Goal: Find specific page/section: Find specific page/section

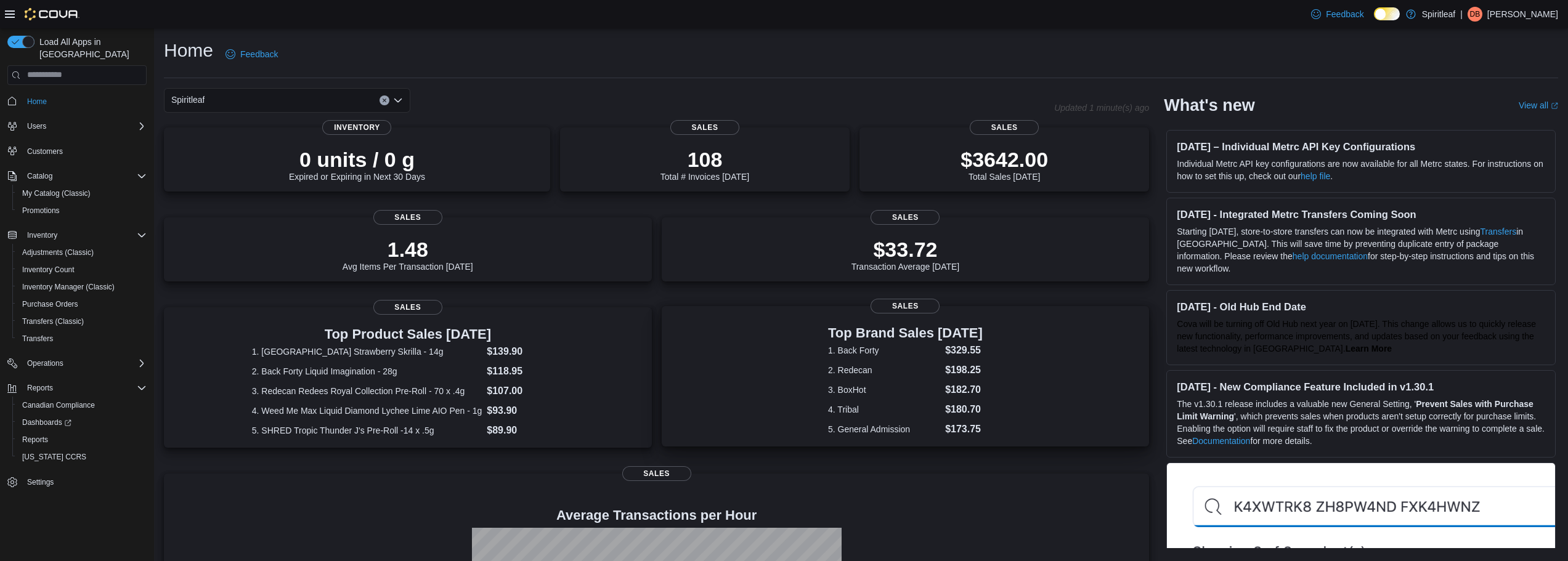
scroll to position [183, 0]
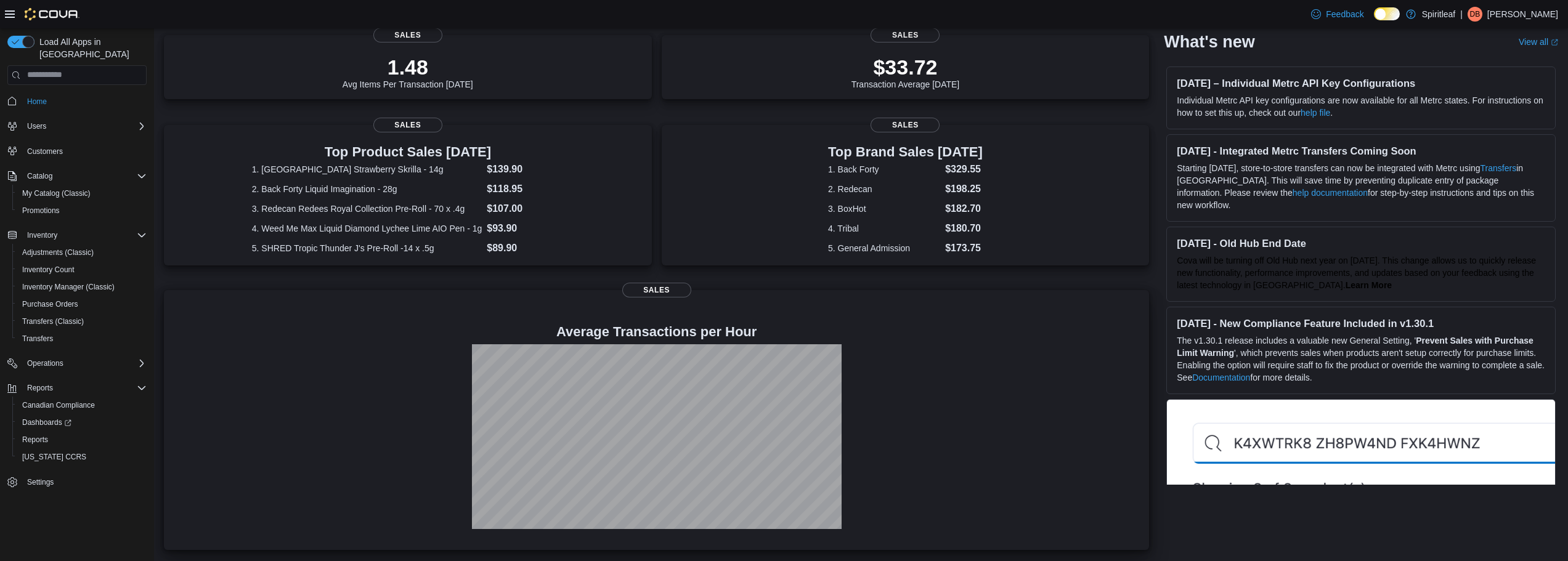
click at [333, 378] on div at bounding box center [657, 436] width 966 height 184
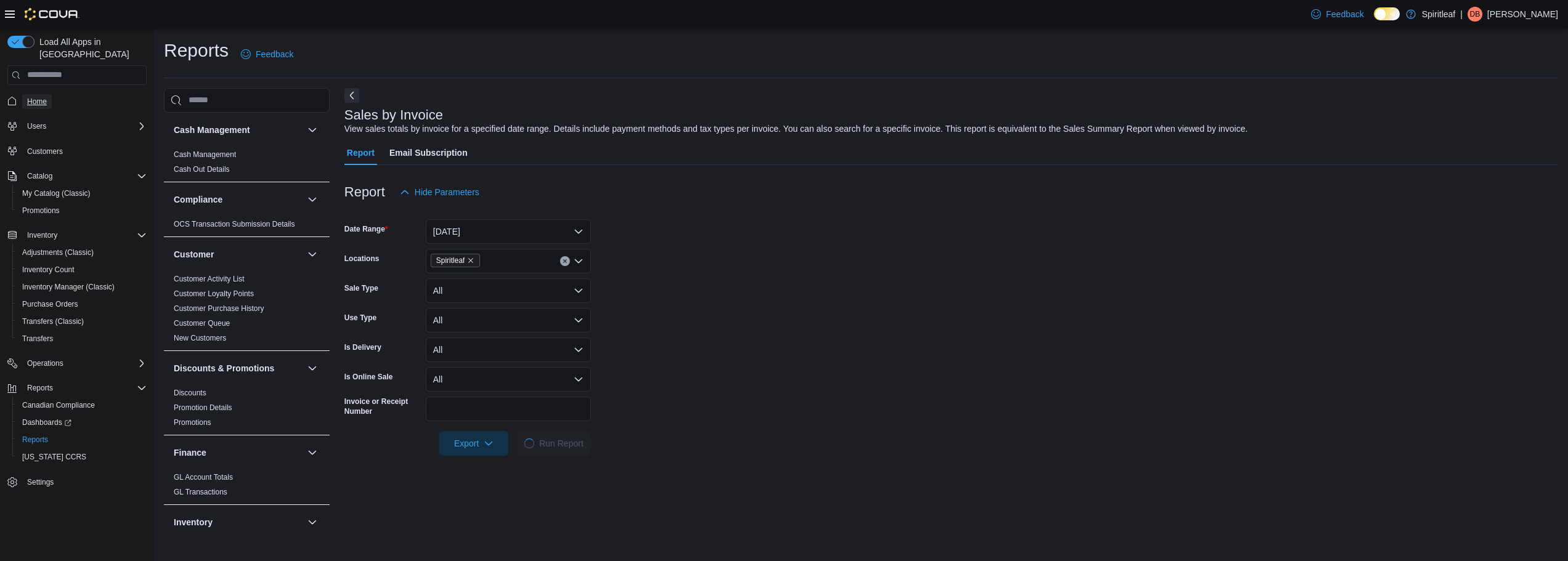
click at [40, 96] on span "Home" at bounding box center [36, 101] width 20 height 10
